Goal: Information Seeking & Learning: Learn about a topic

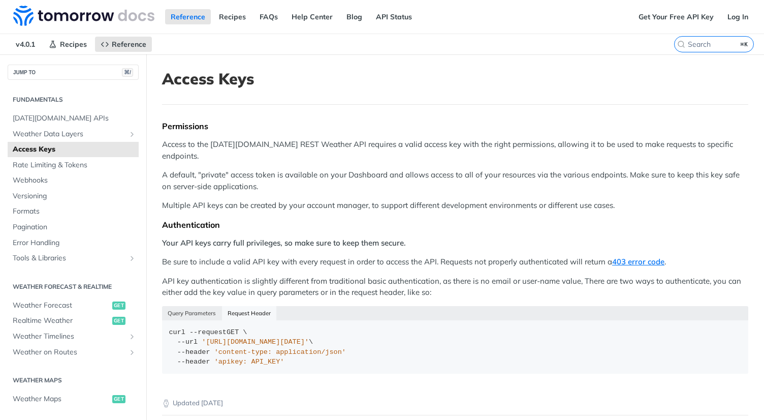
click at [459, 74] on h1 "Access Keys" at bounding box center [455, 79] width 586 height 18
click at [69, 131] on span "Weather Data Layers" at bounding box center [69, 134] width 113 height 10
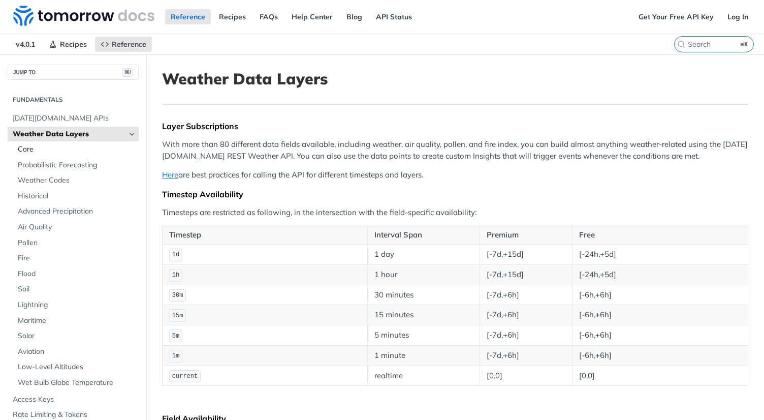
click at [75, 149] on span "Core" at bounding box center [77, 149] width 118 height 10
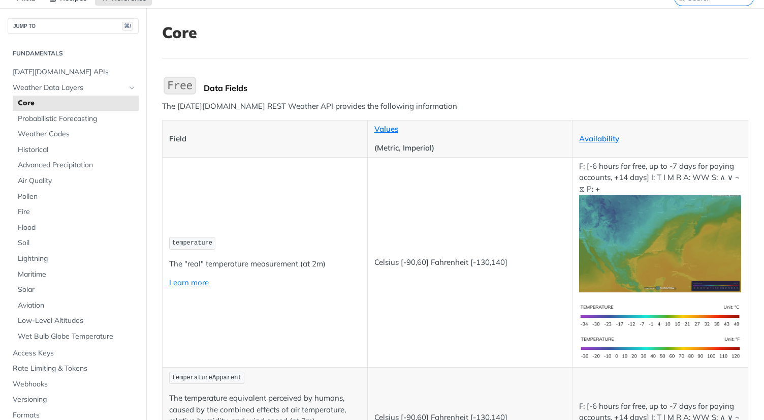
scroll to position [59, 0]
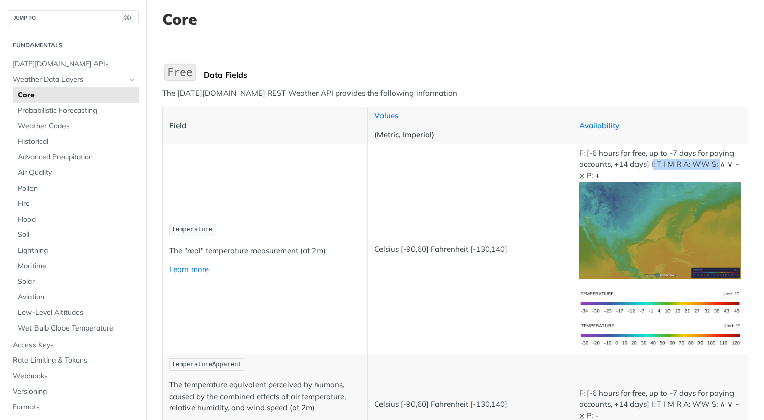
drag, startPoint x: 715, startPoint y: 165, endPoint x: 647, endPoint y: 166, distance: 67.1
click at [647, 166] on p "F: [-6 hours for free, up to -7 days for paying accounts, +14 days] I: T I M R …" at bounding box center [660, 213] width 162 height 132
click at [495, 167] on td "Celsius [-90,60] Fahrenheit [-130,140]" at bounding box center [469, 249] width 205 height 210
click at [596, 128] on link "Availability" at bounding box center [599, 125] width 40 height 10
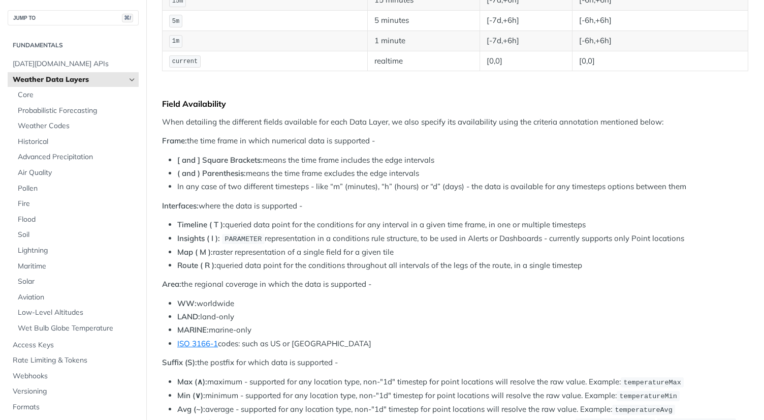
scroll to position [328, 0]
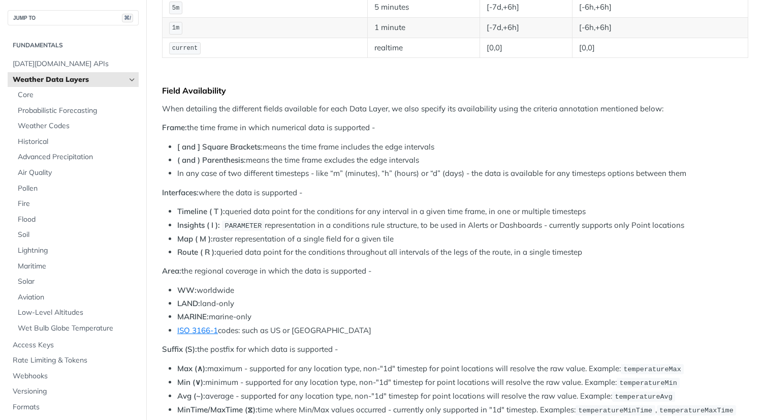
click at [194, 209] on strong "Timeline ( T ):" at bounding box center [201, 211] width 48 height 10
click at [220, 220] on li "Insights ( I ): PARAMETER representation in a conditions rule structure, to be …" at bounding box center [462, 226] width 571 height 12
click at [181, 242] on strong "Map ( M ):" at bounding box center [195, 239] width 36 height 10
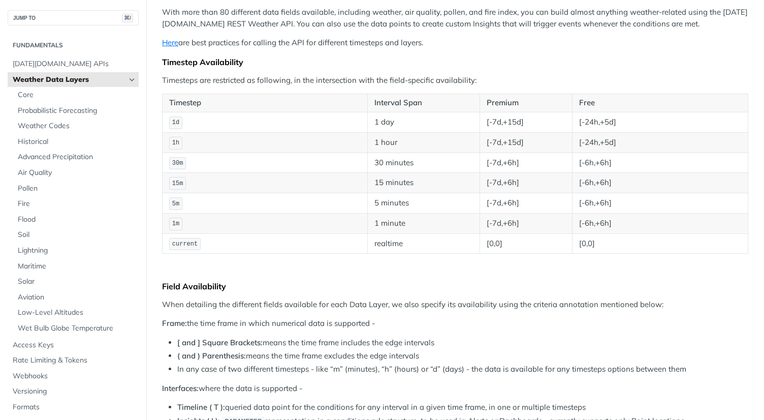
scroll to position [80, 0]
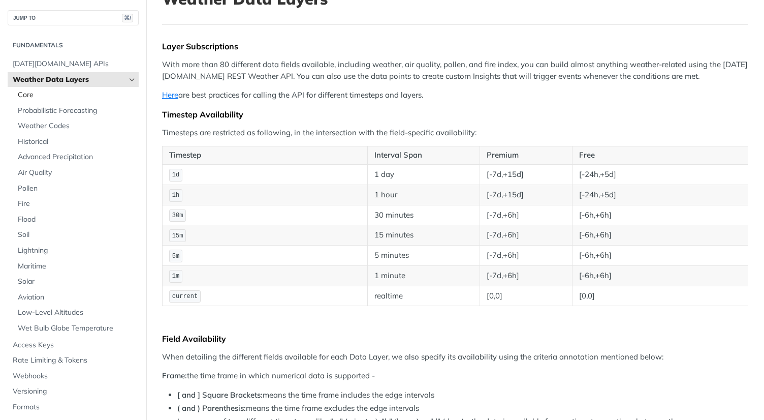
click at [50, 94] on span "Core" at bounding box center [77, 95] width 118 height 10
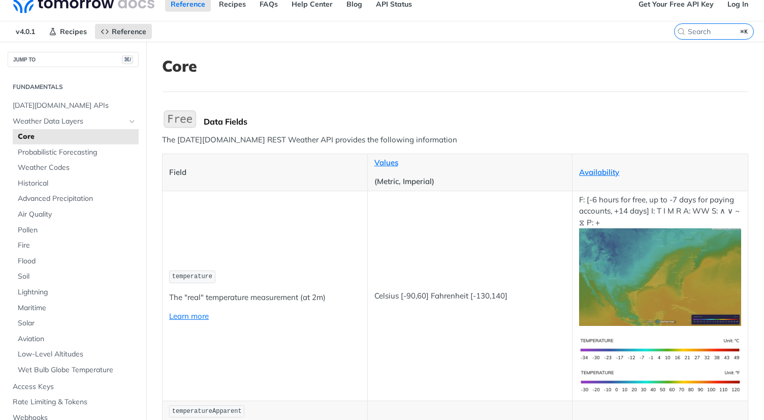
scroll to position [83, 0]
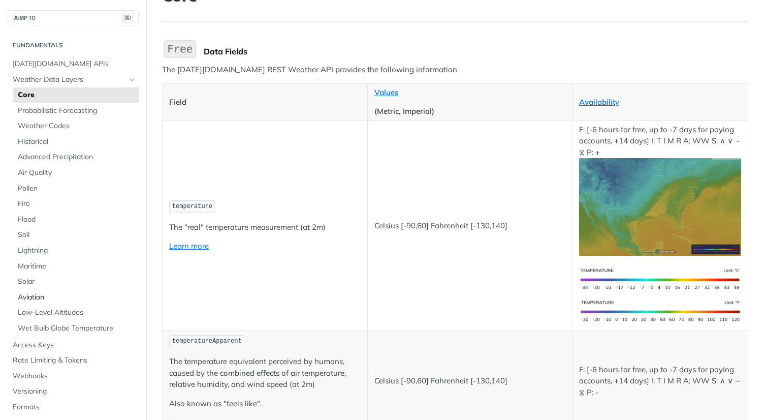
click at [38, 294] on span "Aviation" at bounding box center [77, 297] width 118 height 10
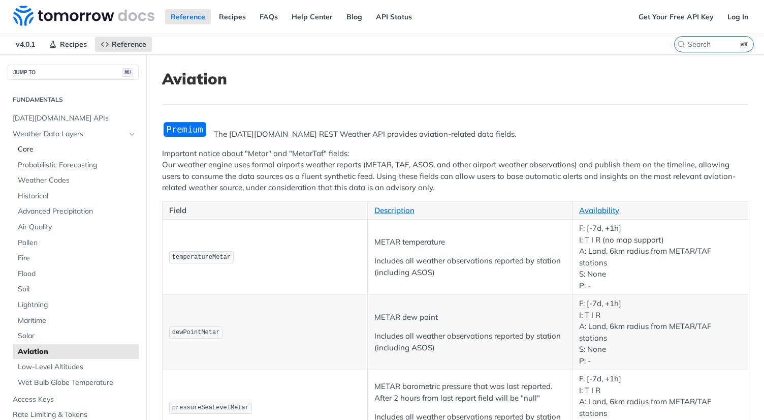
click at [58, 145] on span "Core" at bounding box center [77, 149] width 118 height 10
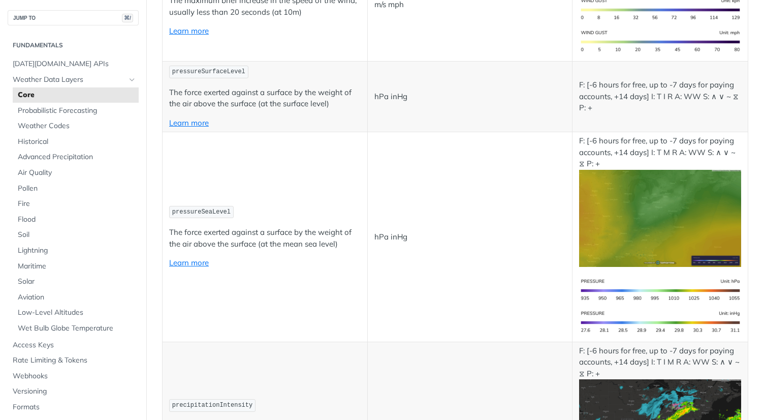
scroll to position [938, 0]
